Goal: Information Seeking & Learning: Find specific fact

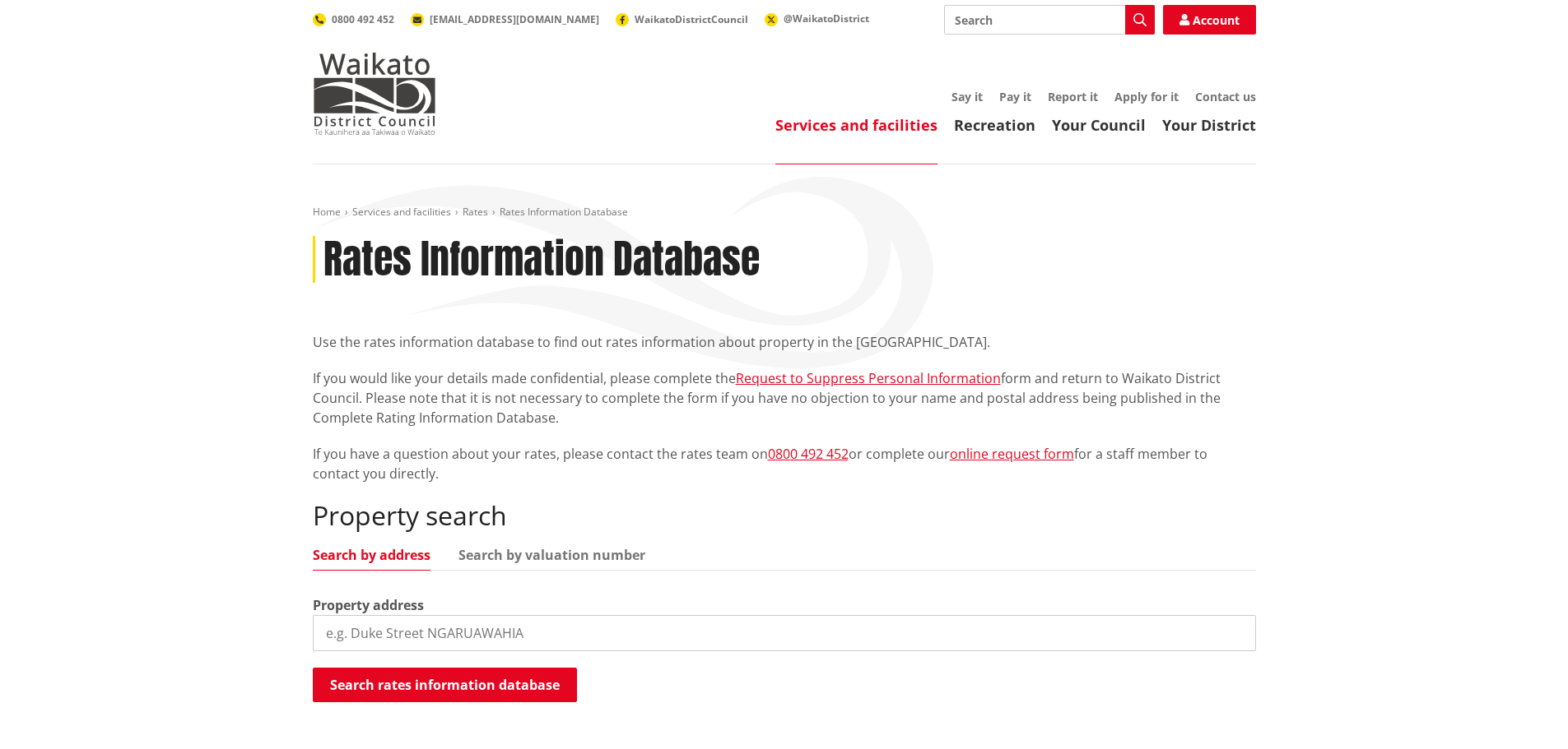
scroll to position [411, 0]
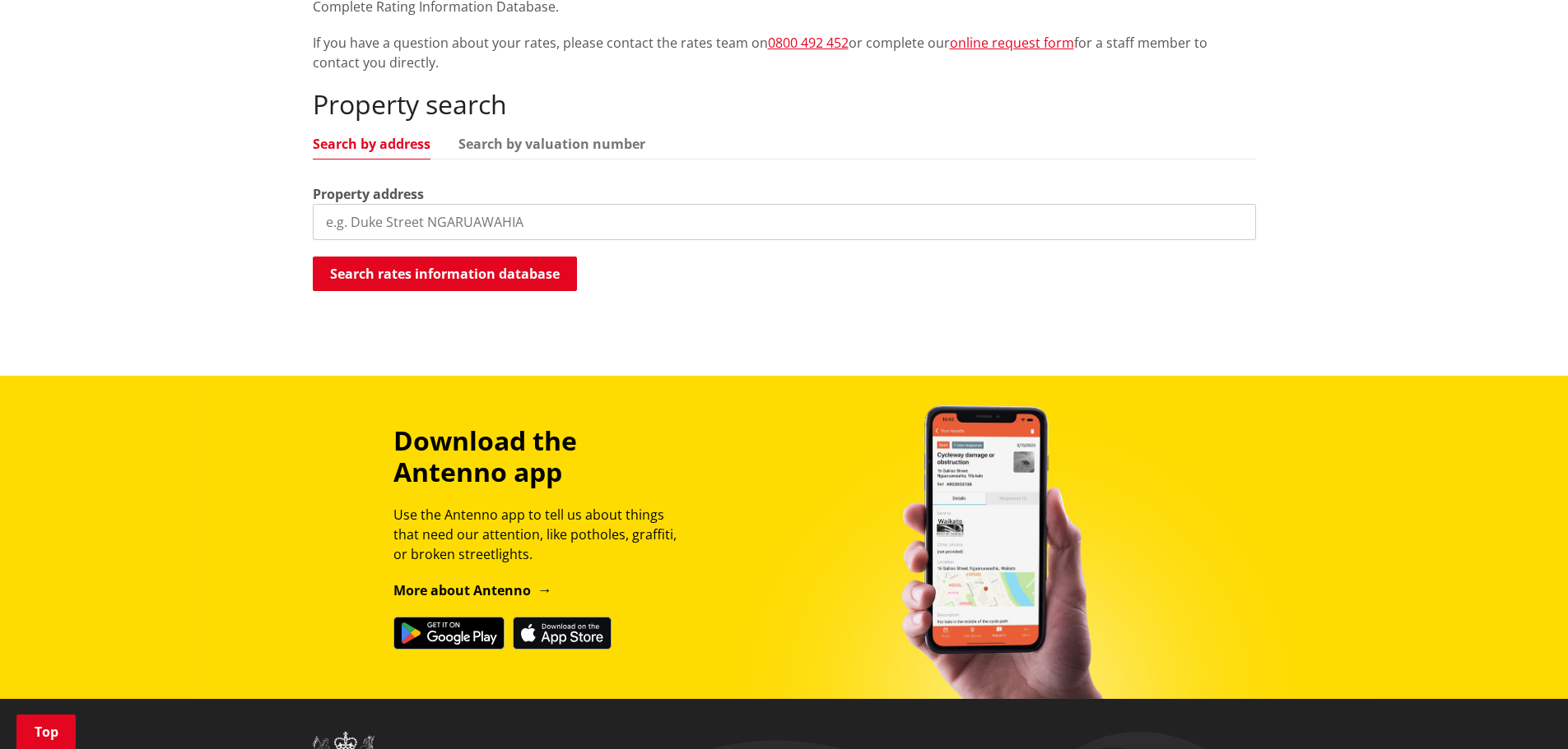
click at [417, 202] on label "Property address" at bounding box center [368, 194] width 111 height 20
click at [415, 228] on input "search" at bounding box center [784, 222] width 943 height 36
click at [486, 235] on input "search" at bounding box center [784, 222] width 943 height 36
paste input "[STREET_ADDRESS][PERSON_NAME][PERSON_NAME]"
click at [466, 257] on button "Search rates information database" at bounding box center [445, 274] width 264 height 35
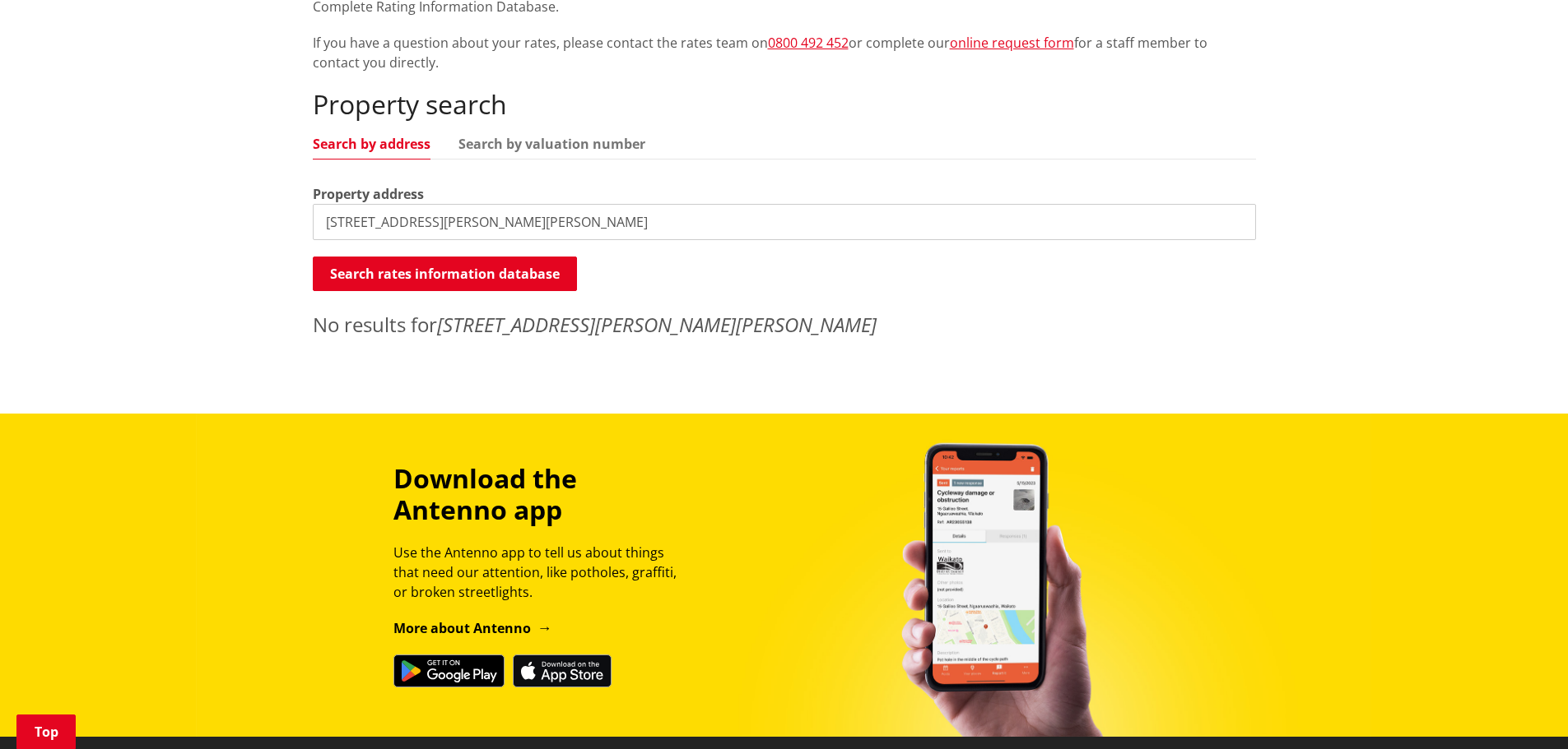
click at [646, 231] on input "[STREET_ADDRESS][PERSON_NAME][PERSON_NAME]" at bounding box center [784, 222] width 943 height 36
drag, startPoint x: 641, startPoint y: 229, endPoint x: 450, endPoint y: 234, distance: 191.1
click at [450, 234] on input "[STREET_ADDRESS][PERSON_NAME][PERSON_NAME]" at bounding box center [784, 222] width 943 height 36
click at [512, 215] on input "[STREET_ADDRESS][PERSON_NAME]" at bounding box center [784, 222] width 943 height 36
type input "[STREET_ADDRESS][PERSON_NAME]"
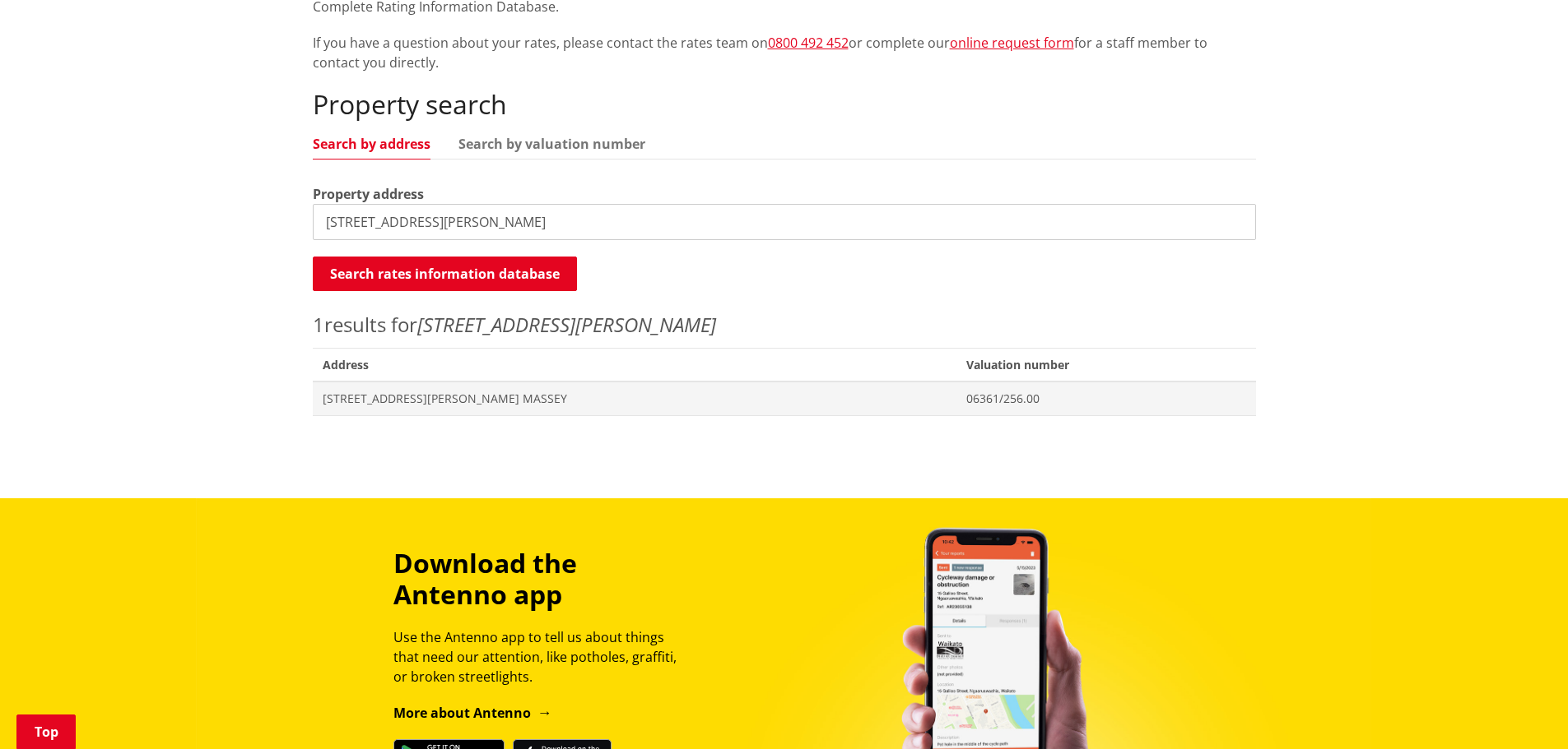
click at [431, 399] on span "[STREET_ADDRESS][PERSON_NAME] MASSEY" at bounding box center [634, 399] width 625 height 17
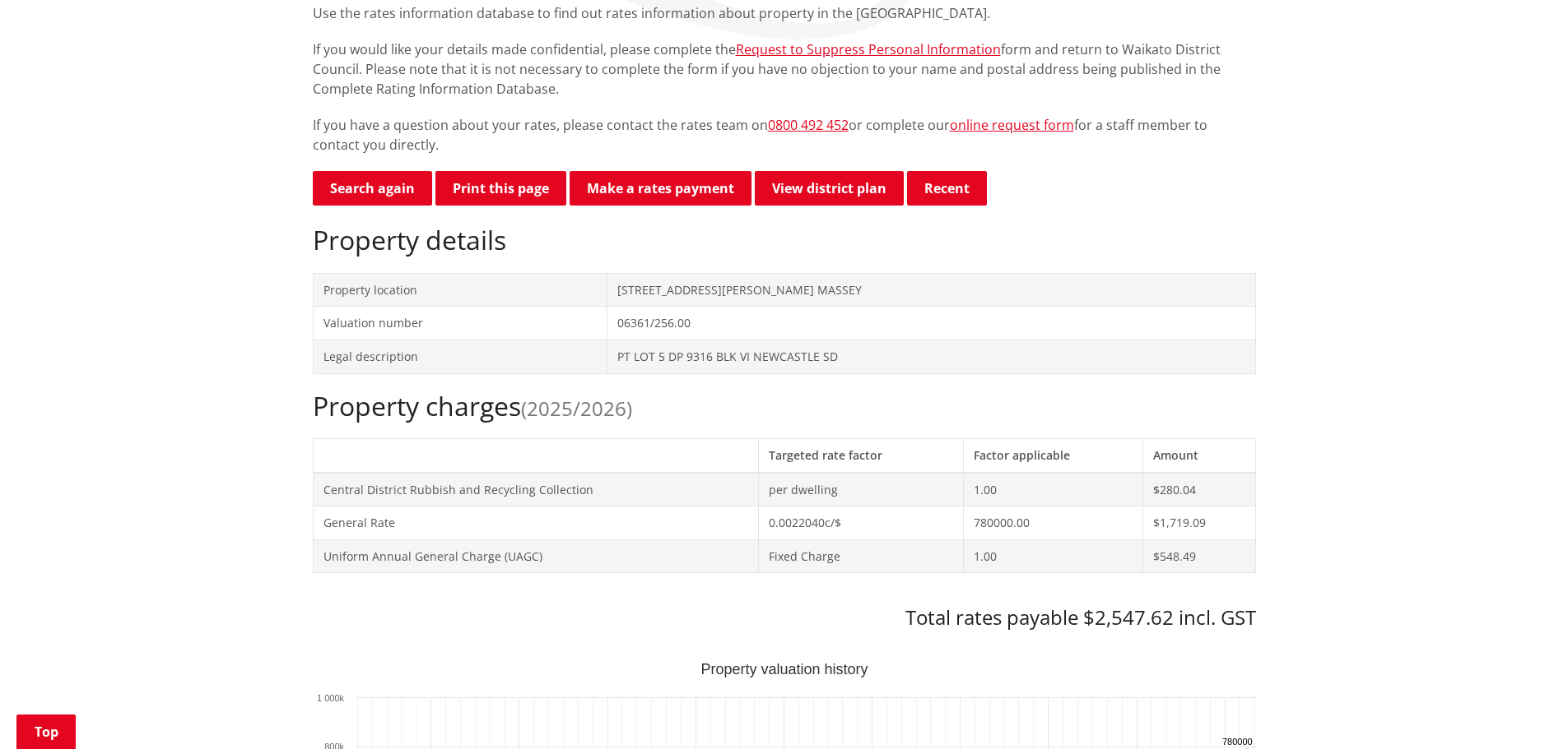
scroll to position [411, 0]
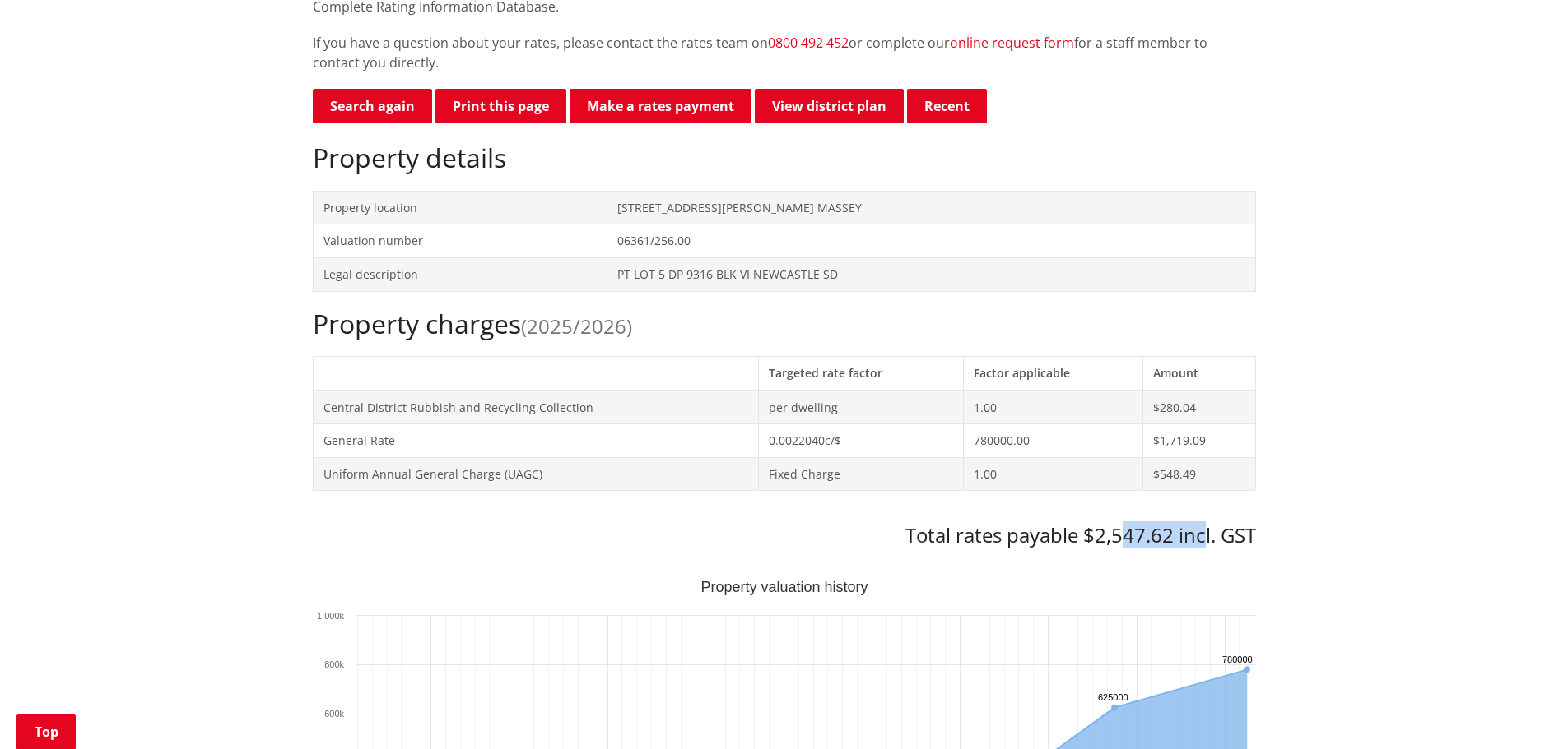
drag, startPoint x: 1129, startPoint y: 524, endPoint x: 1206, endPoint y: 531, distance: 77.3
click at [1206, 531] on h3 "Total rates payable $2,547.62 incl. GST" at bounding box center [784, 535] width 943 height 24
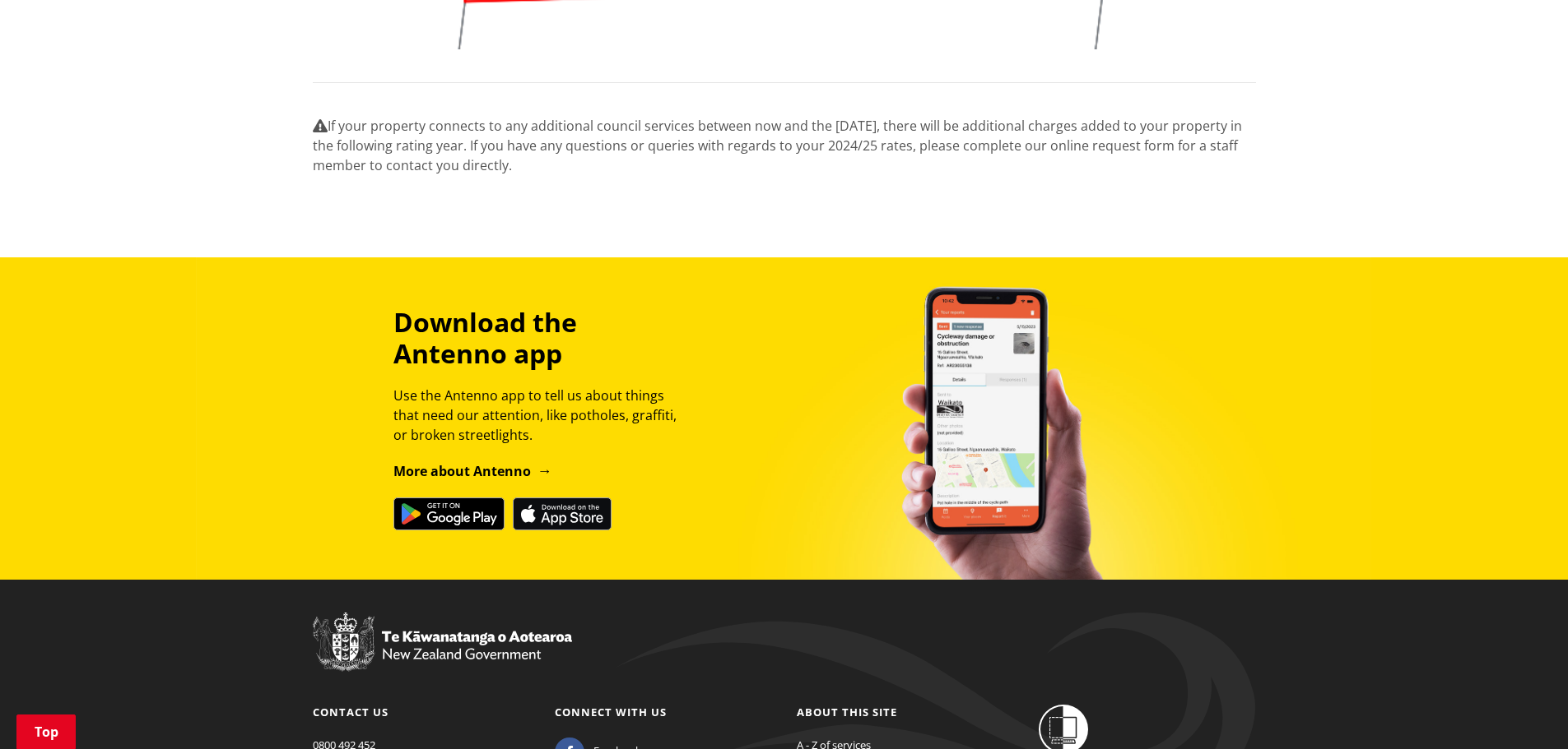
scroll to position [1785, 0]
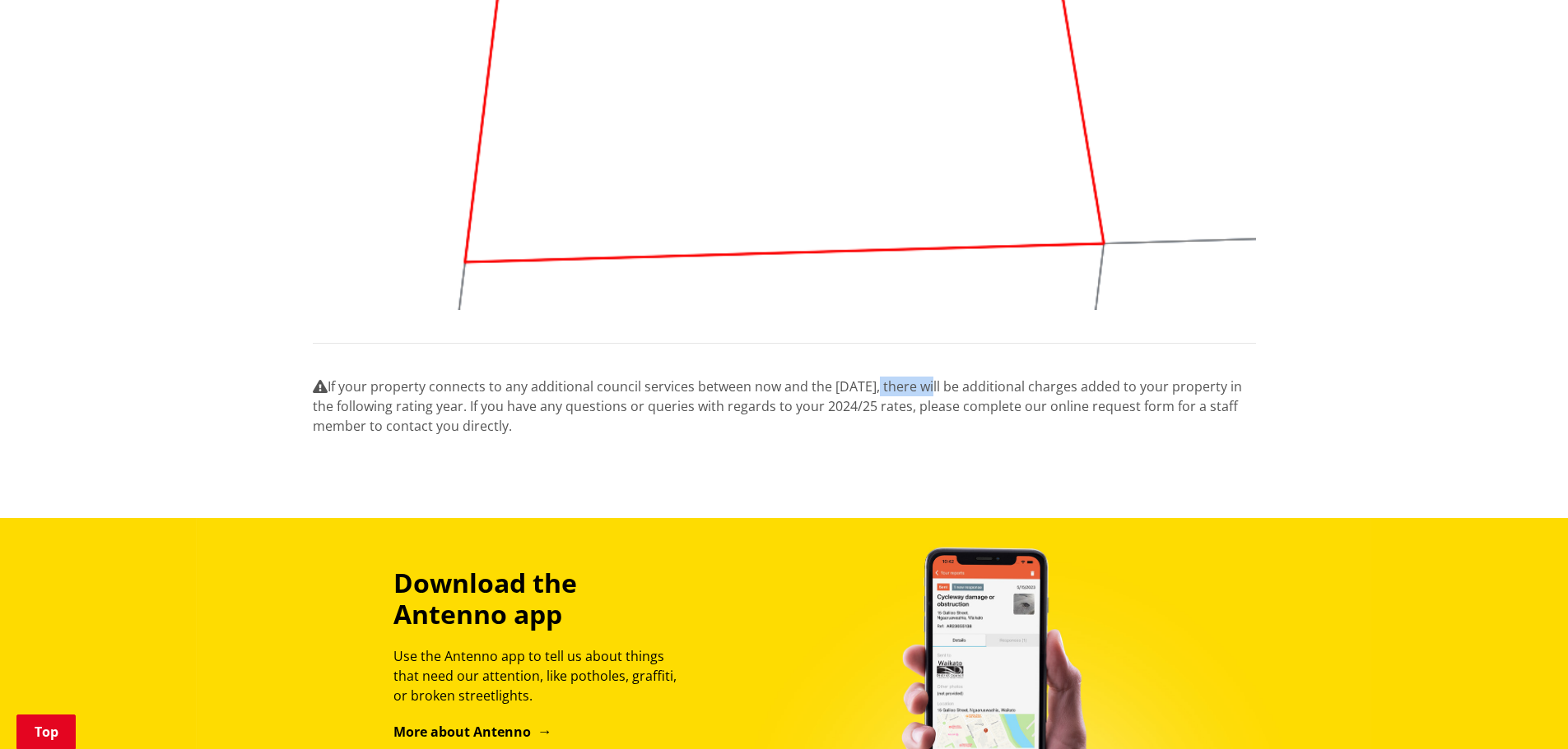
drag, startPoint x: 889, startPoint y: 385, endPoint x: 958, endPoint y: 407, distance: 72.4
click at [959, 387] on p "If your property connects to any additional council services between now and th…" at bounding box center [784, 407] width 943 height 59
click at [953, 424] on p "If your property connects to any additional council services between now and th…" at bounding box center [784, 407] width 943 height 59
drag, startPoint x: 707, startPoint y: 408, endPoint x: 992, endPoint y: 443, distance: 287.1
click at [888, 402] on p "If your property connects to any additional council services between now and th…" at bounding box center [784, 407] width 943 height 59
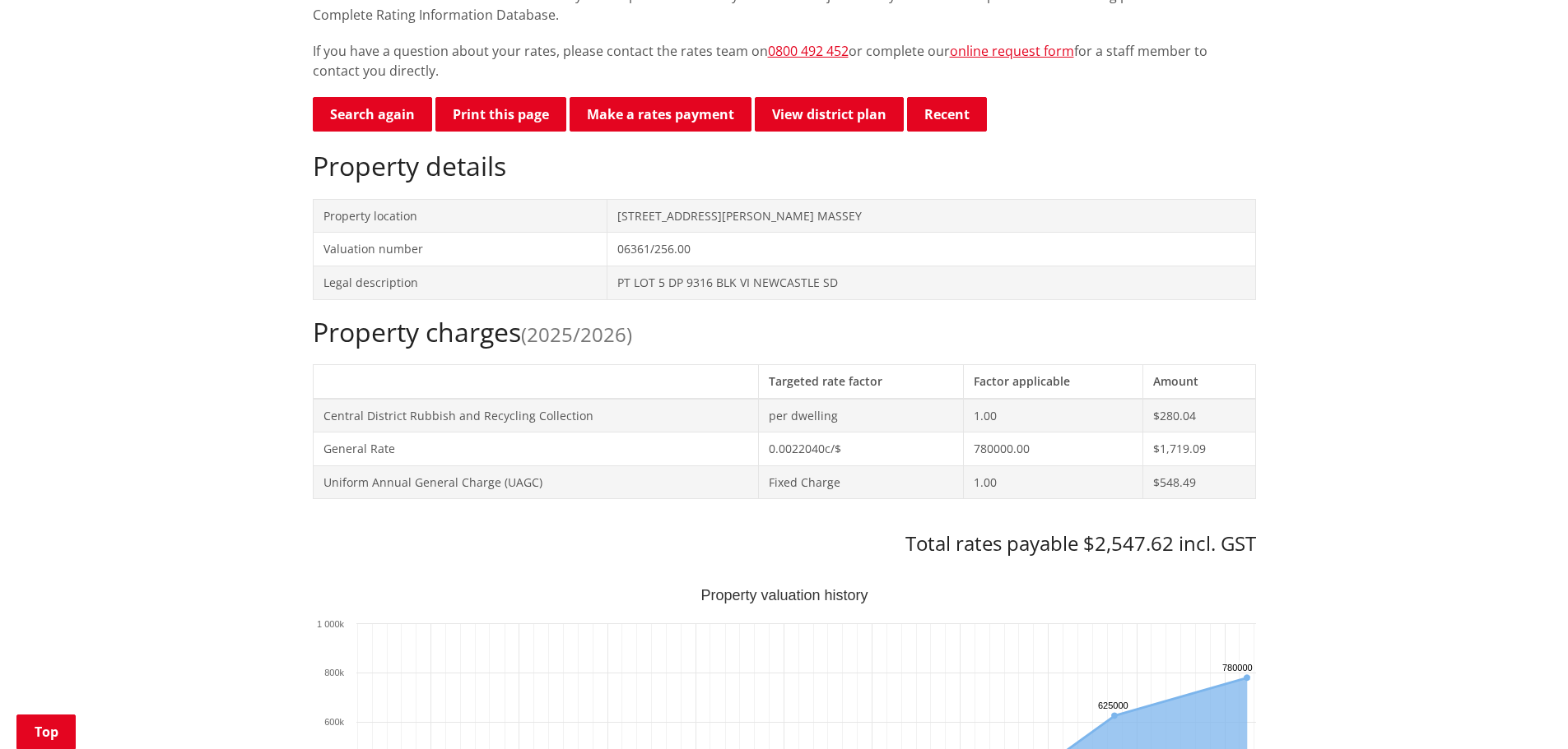
scroll to position [387, 0]
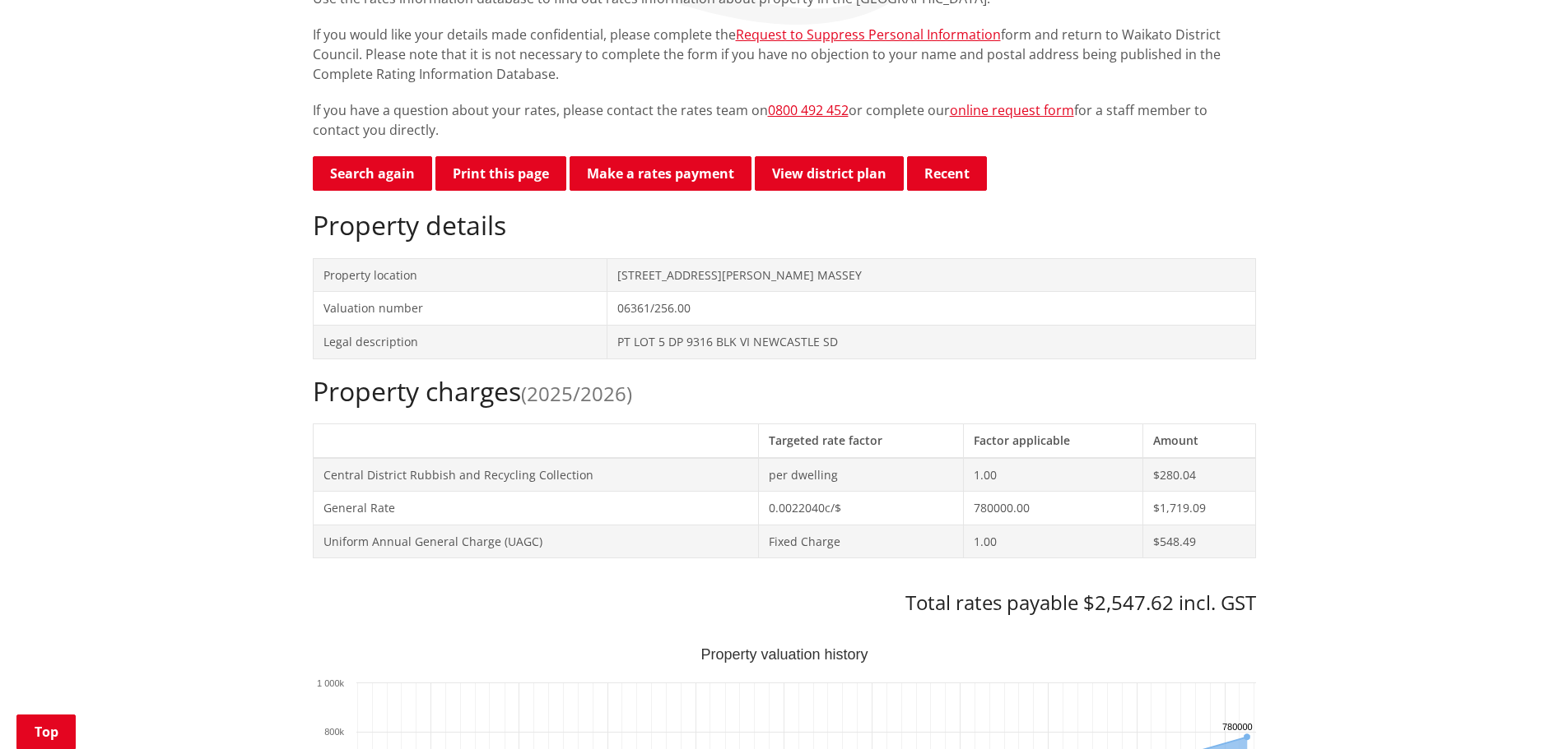
scroll to position [305, 0]
